Goal: Navigation & Orientation: Find specific page/section

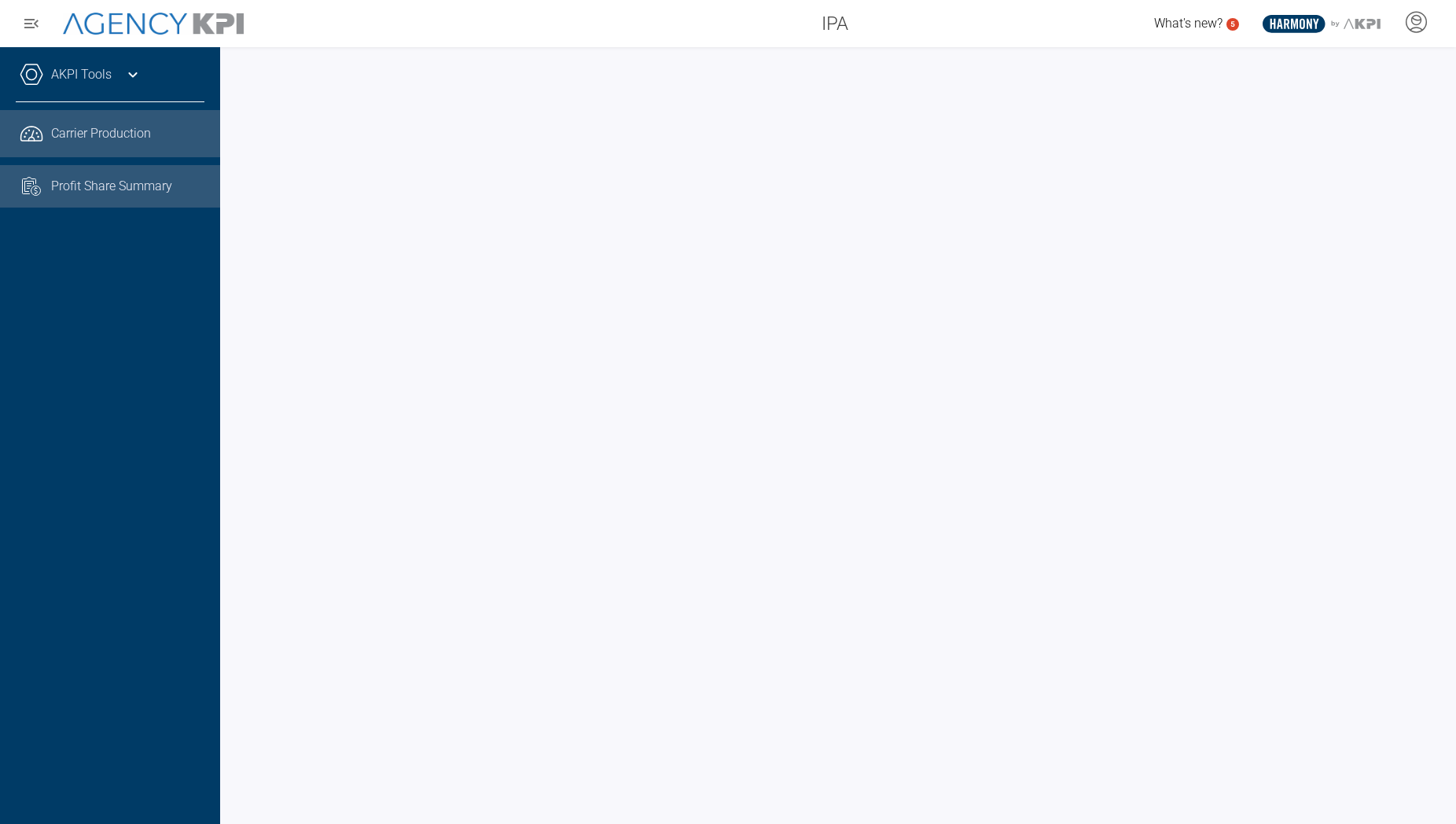
click at [106, 181] on span "Profit Share Summary" at bounding box center [112, 186] width 121 height 19
click at [678, 61] on div at bounding box center [838, 436] width 1236 height 777
click at [87, 142] on span "Carrier Production" at bounding box center [101, 134] width 100 height 19
click at [132, 78] on icon at bounding box center [133, 75] width 19 height 19
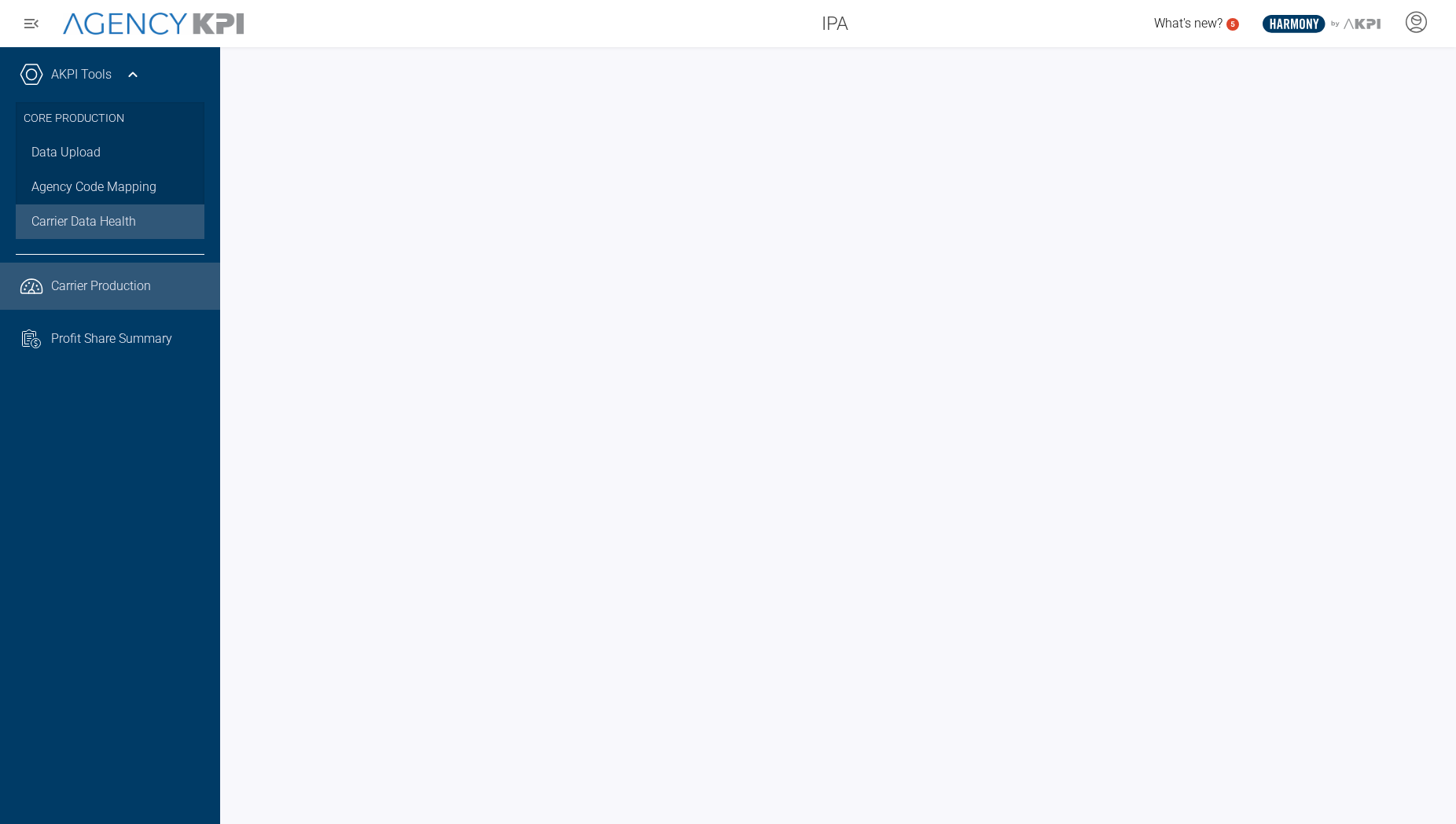
click at [127, 217] on span "Carrier Data Health" at bounding box center [83, 222] width 104 height 19
